Goal: Information Seeking & Learning: Check status

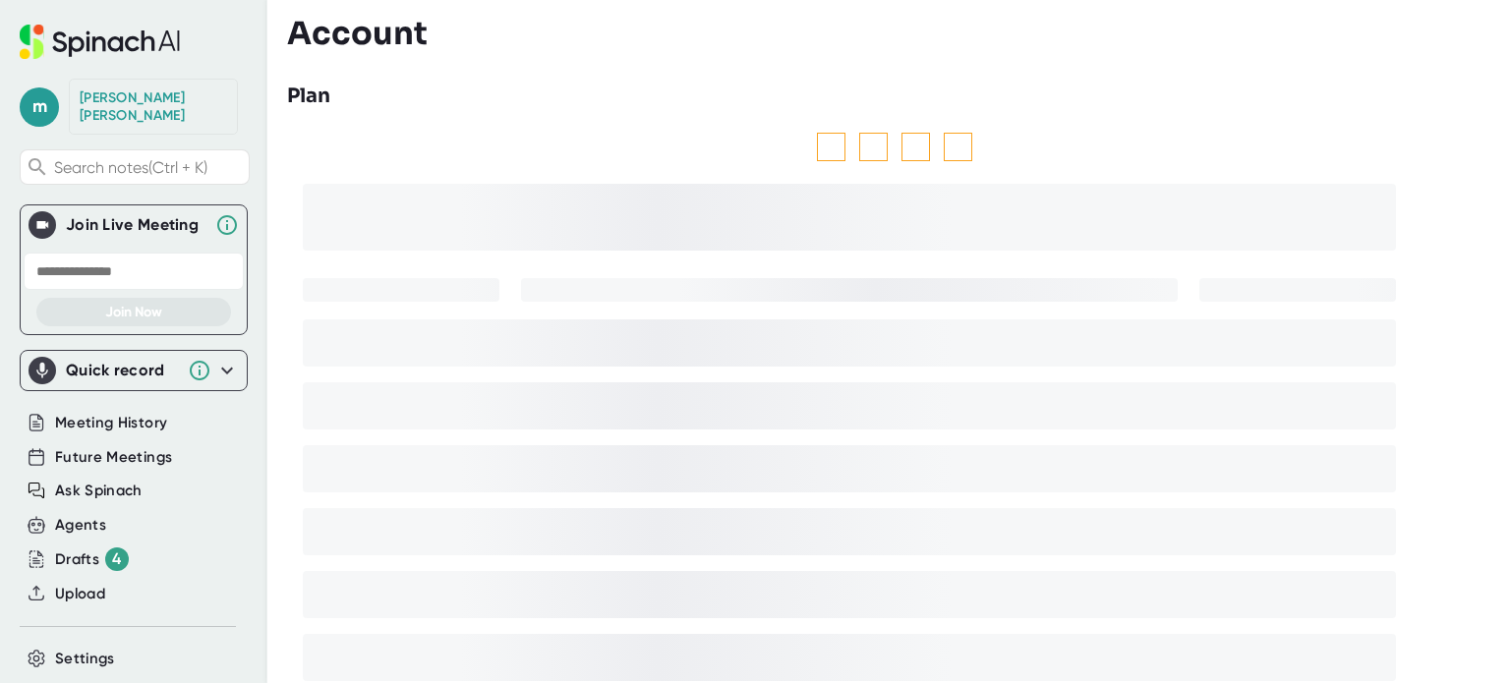
scroll to position [118, 0]
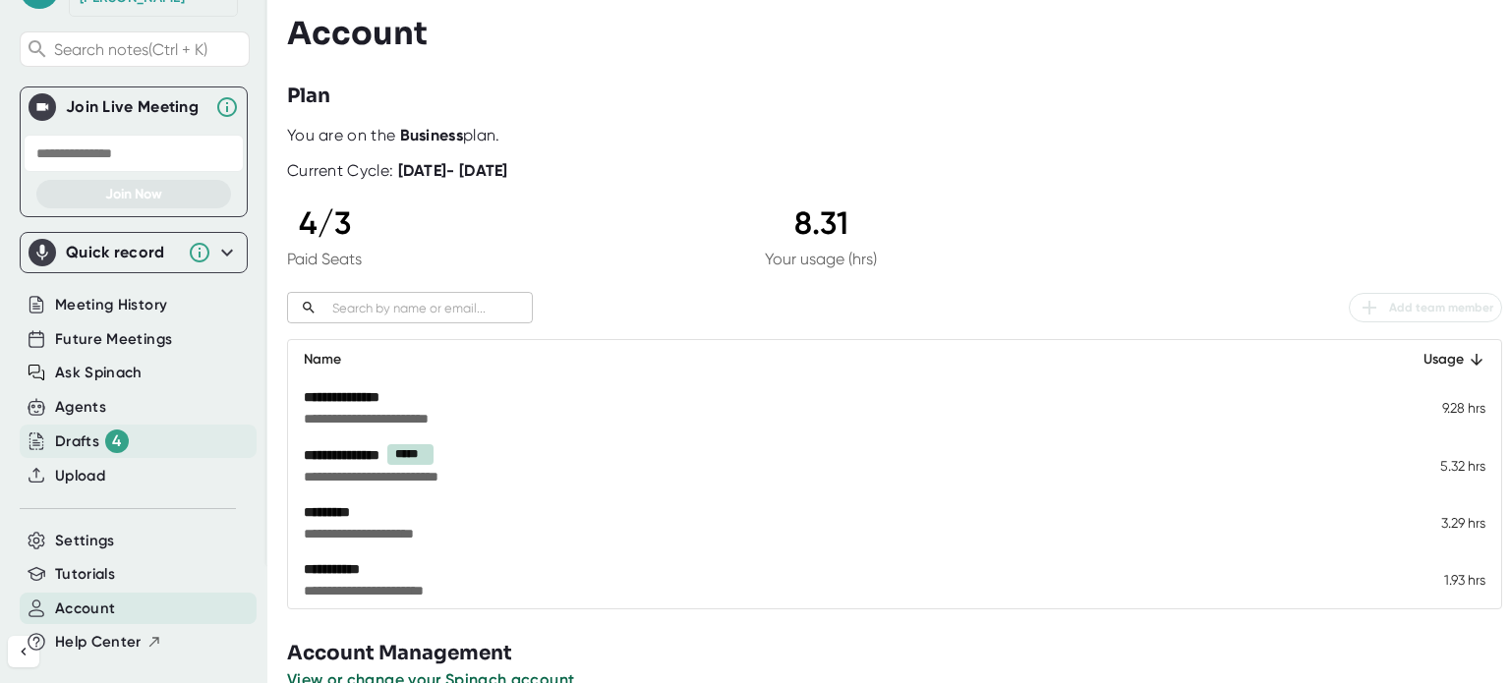
click at [114, 430] on div "4" at bounding box center [117, 442] width 24 height 24
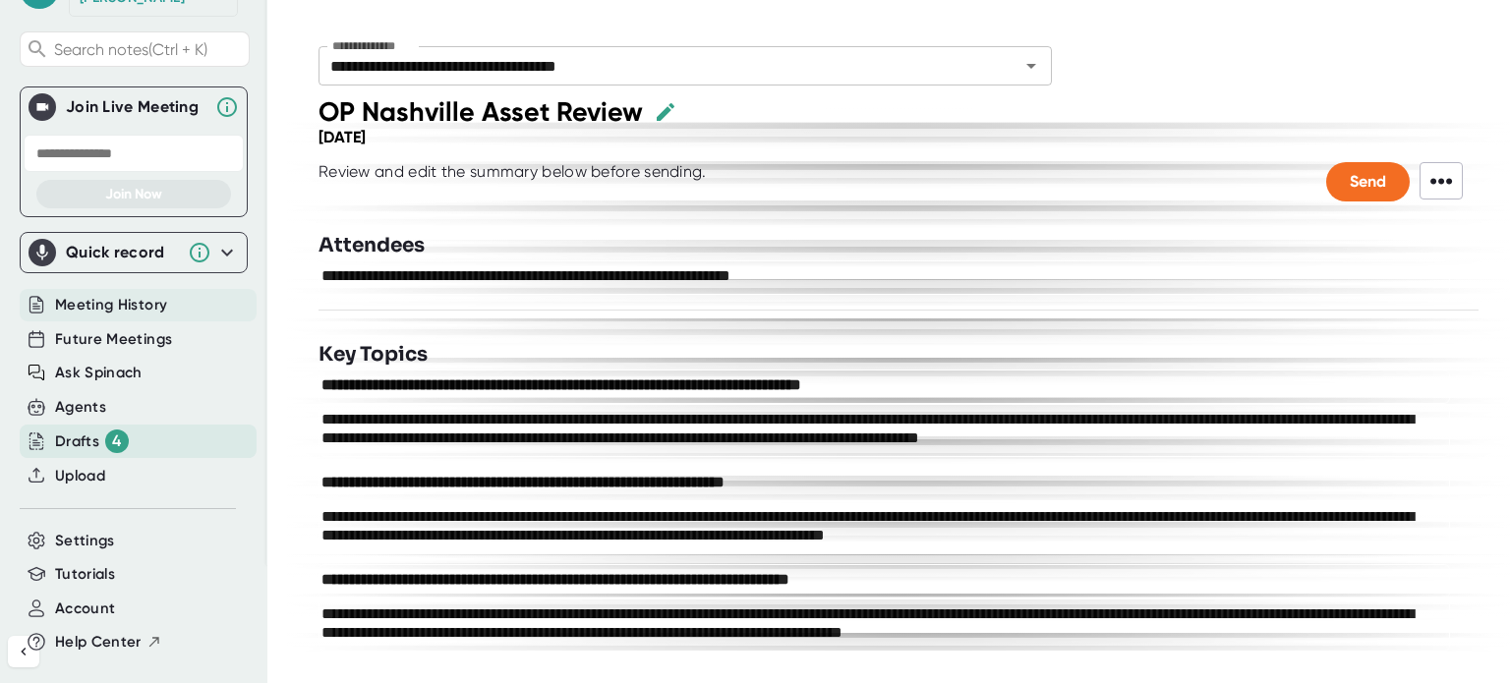
click at [147, 294] on span "Meeting History" at bounding box center [111, 305] width 112 height 23
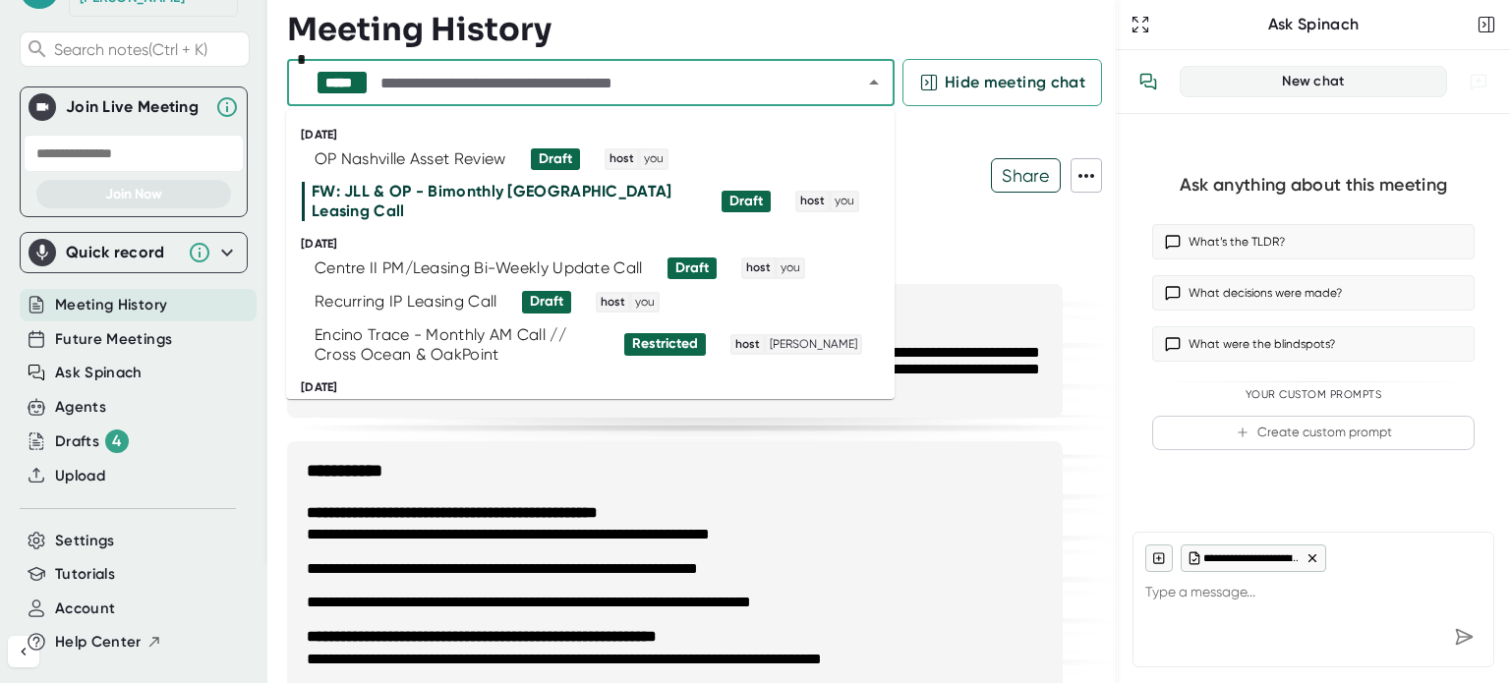
click at [589, 93] on input "text" at bounding box center [604, 83] width 454 height 28
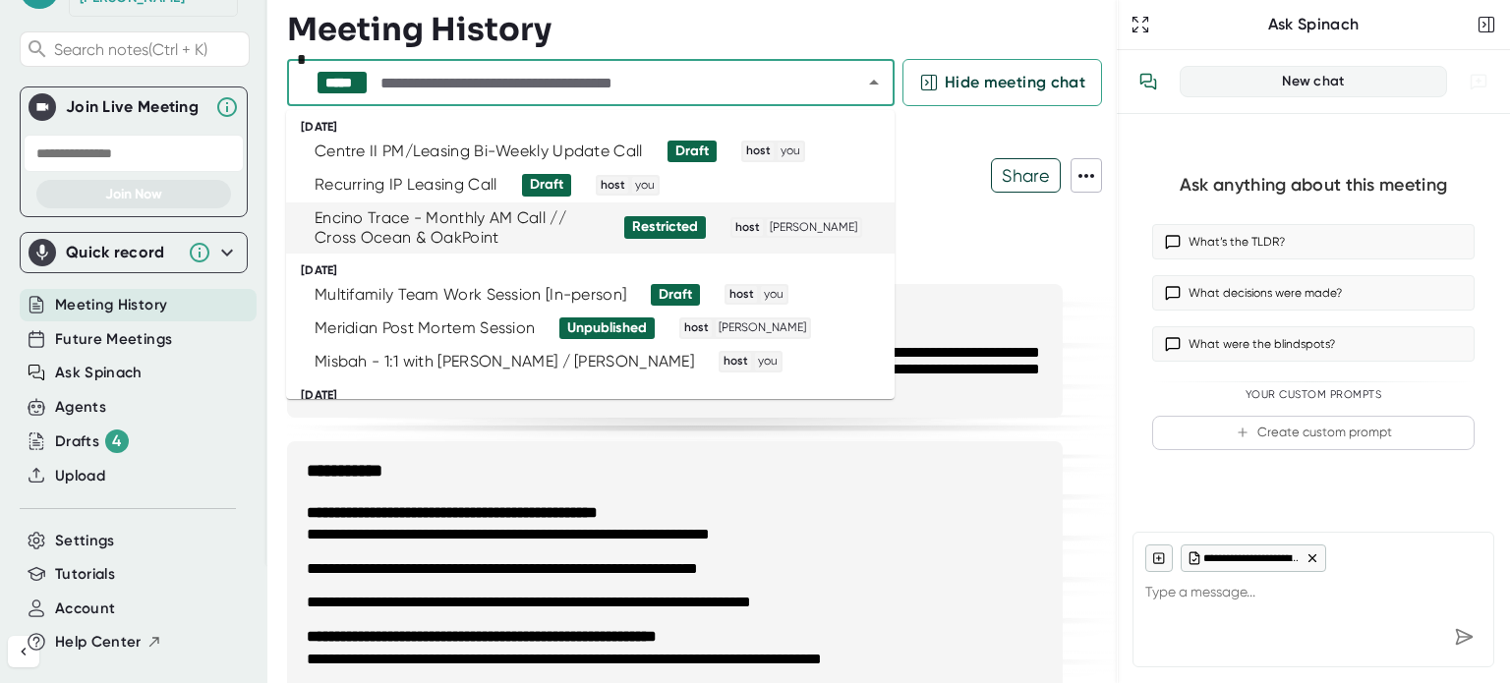
scroll to position [118, 0]
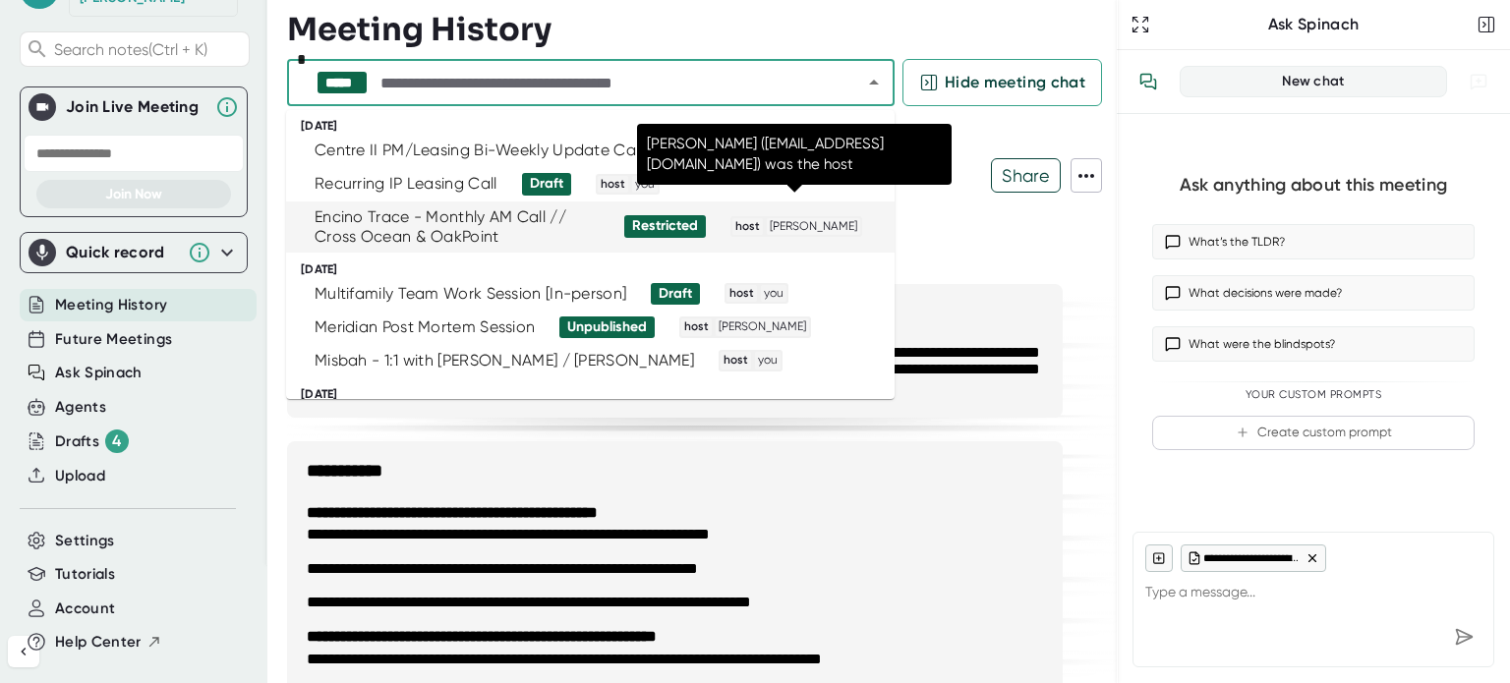
click at [775, 218] on div "host [PERSON_NAME]" at bounding box center [797, 227] width 128 height 18
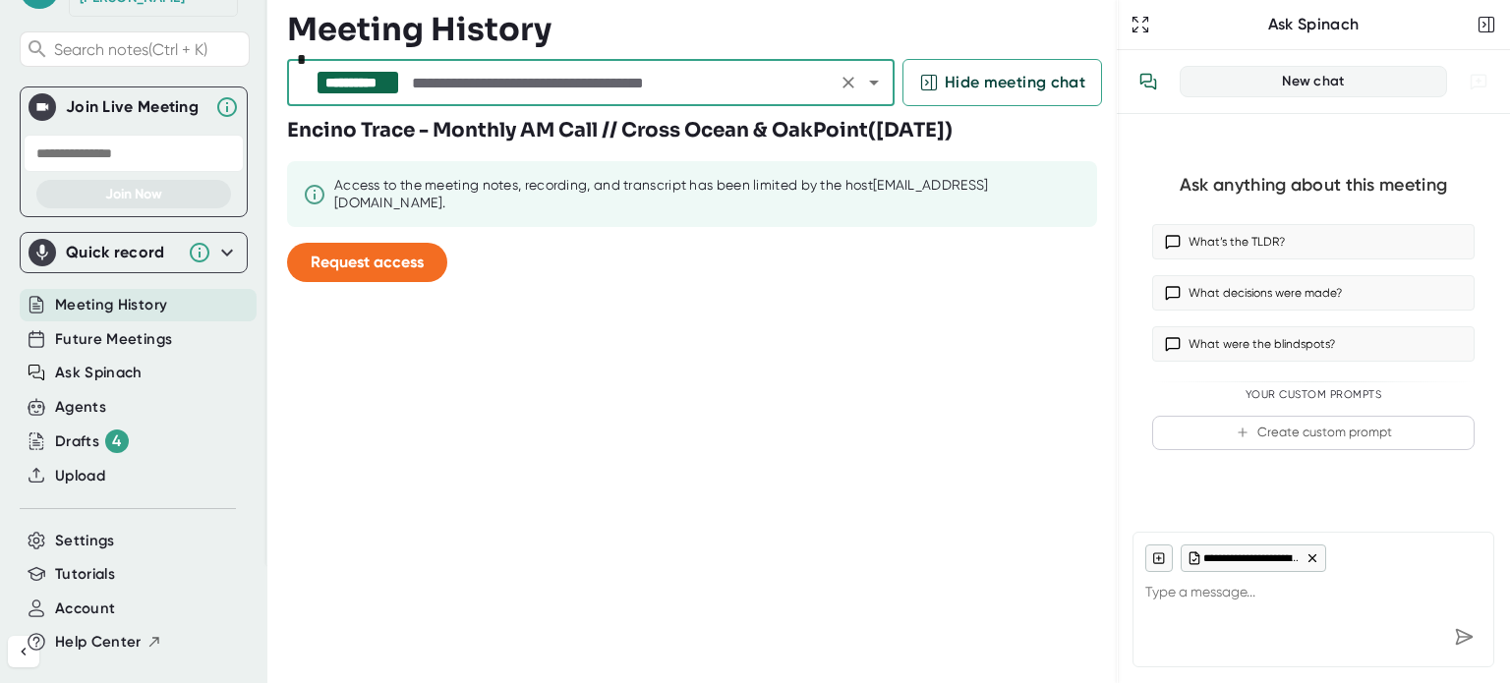
click at [505, 61] on div "**********" at bounding box center [591, 82] width 608 height 47
click at [854, 93] on button "Clear" at bounding box center [849, 83] width 28 height 28
click at [870, 89] on icon "Open" at bounding box center [874, 83] width 24 height 24
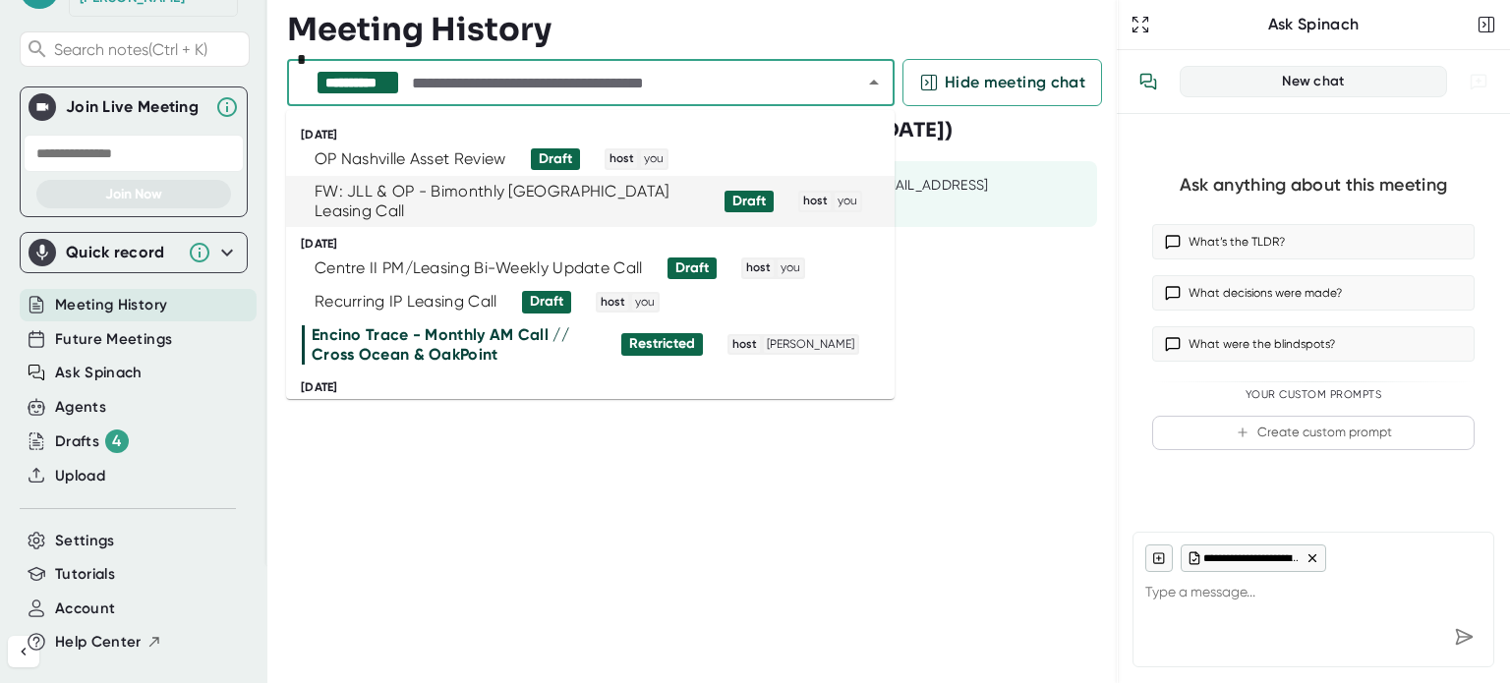
drag, startPoint x: 718, startPoint y: 320, endPoint x: 936, endPoint y: 180, distance: 259.1
click at [936, 180] on body "**********" at bounding box center [755, 341] width 1510 height 683
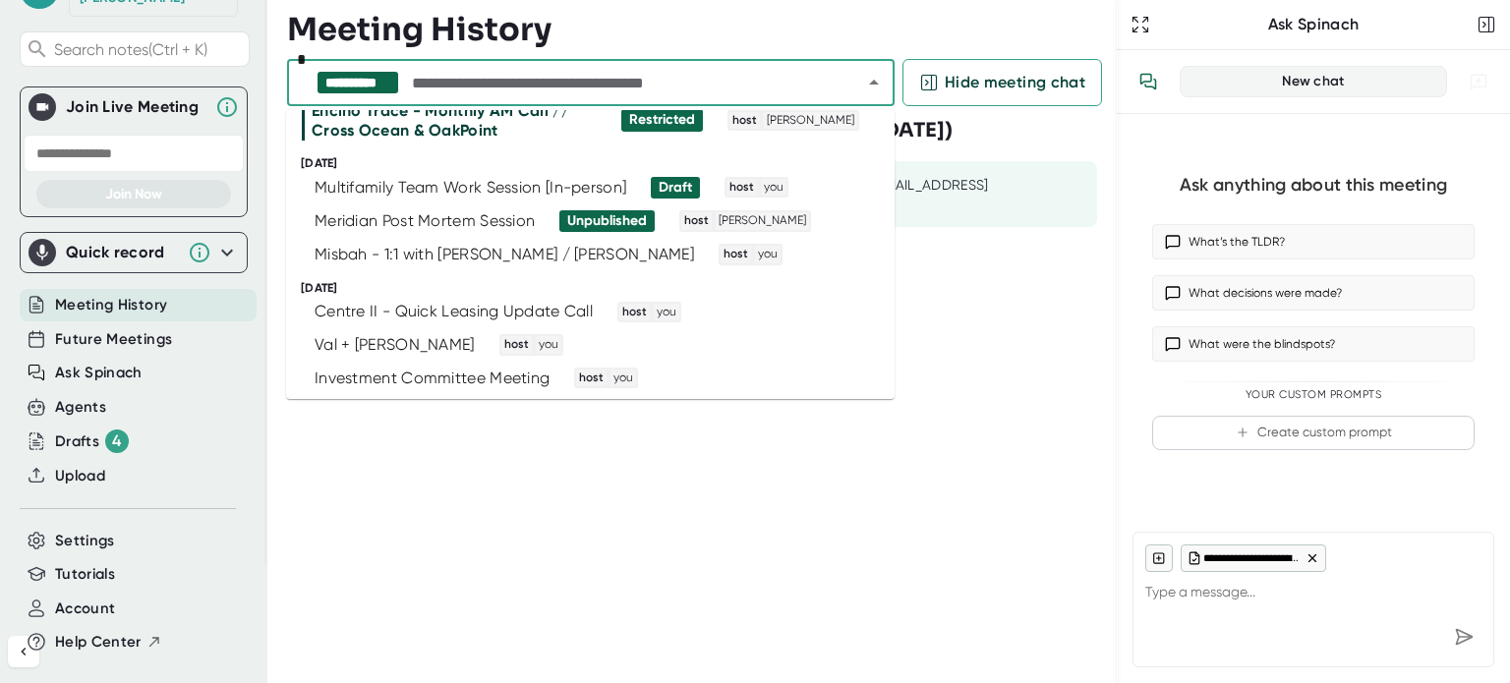
scroll to position [228, 0]
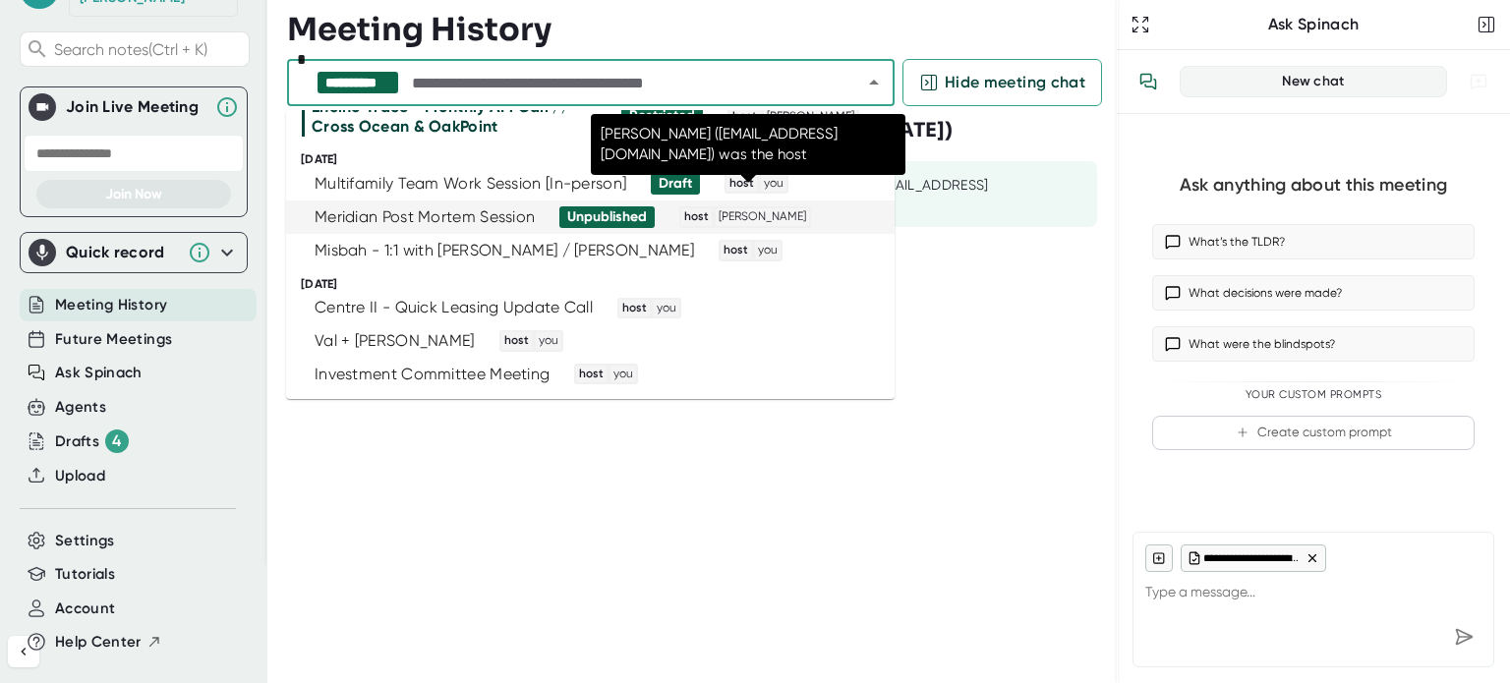
drag, startPoint x: 806, startPoint y: 219, endPoint x: 814, endPoint y: 202, distance: 19.4
click at [814, 202] on div "[DATE] Multifamily Team Work Session [In-person] Draft host you Meridian Post M…" at bounding box center [590, 209] width 609 height 115
click at [809, 208] on span "[PERSON_NAME]" at bounding box center [762, 217] width 93 height 18
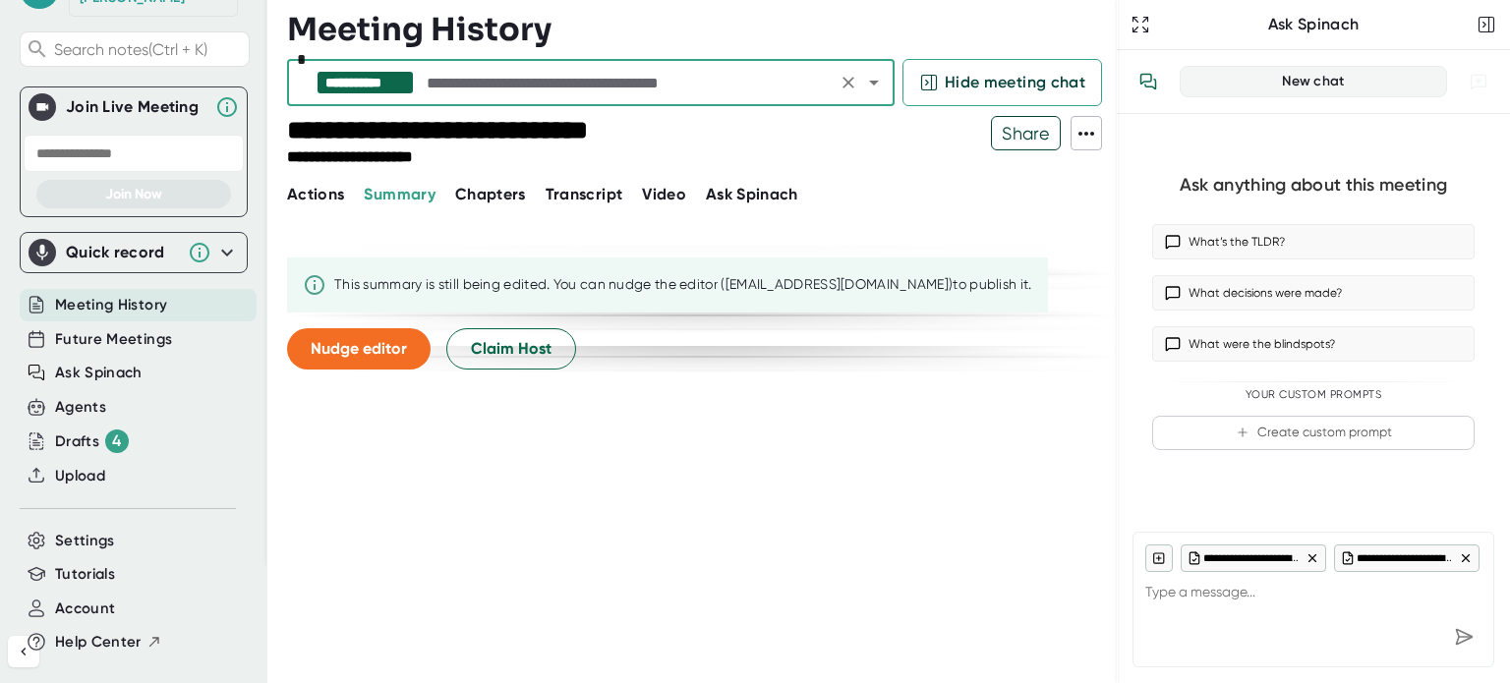
click at [889, 80] on div "**********" at bounding box center [591, 82] width 608 height 47
click at [882, 80] on icon "Open" at bounding box center [874, 83] width 24 height 24
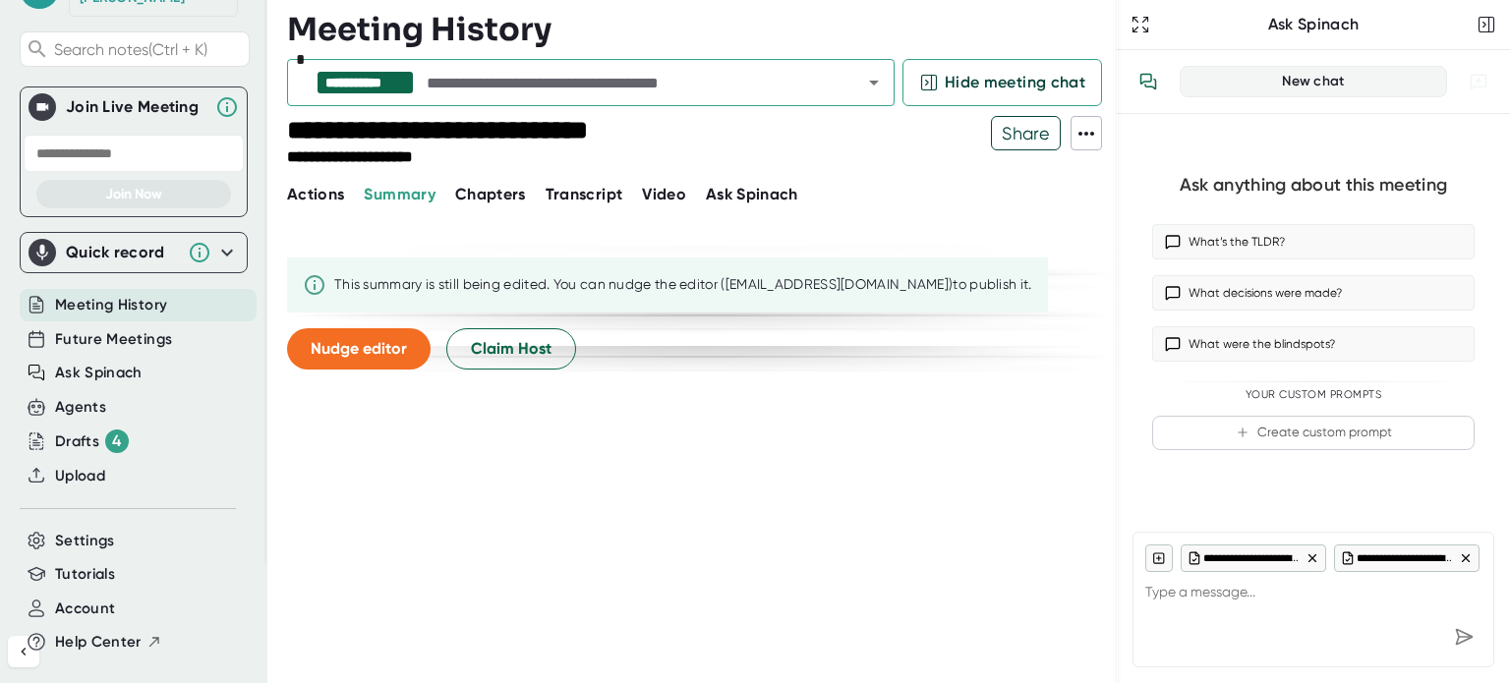
click at [854, 35] on div "Meeting History" at bounding box center [702, 29] width 830 height 39
type textarea "x"
